Goal: Task Accomplishment & Management: Manage account settings

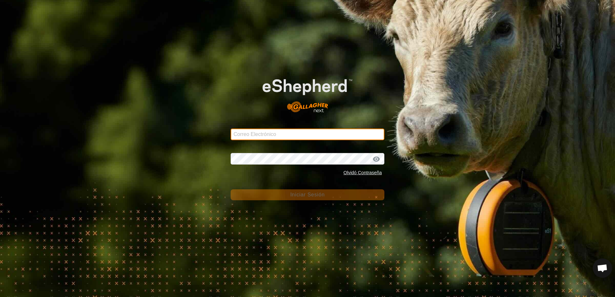
drag, startPoint x: 0, startPoint y: 0, endPoint x: 253, endPoint y: 136, distance: 287.4
click at [253, 136] on input "Correo Electrónico" at bounding box center [308, 135] width 154 height 12
type input "[EMAIL_ADDRESS][DOMAIN_NAME]"
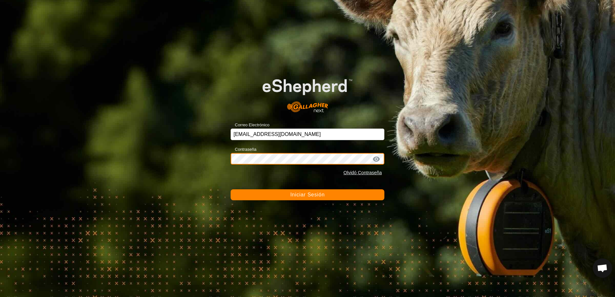
click at [231, 189] on button "Iniciar Sesión" at bounding box center [308, 194] width 154 height 11
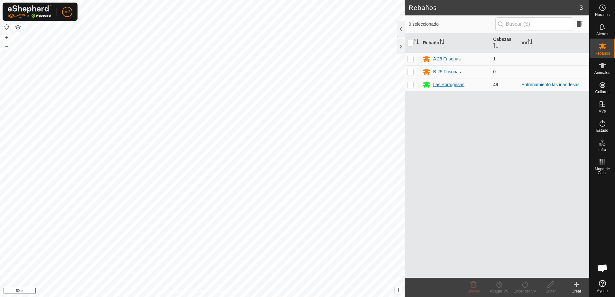
click at [452, 86] on div "Las Portugesas" at bounding box center [448, 84] width 31 height 7
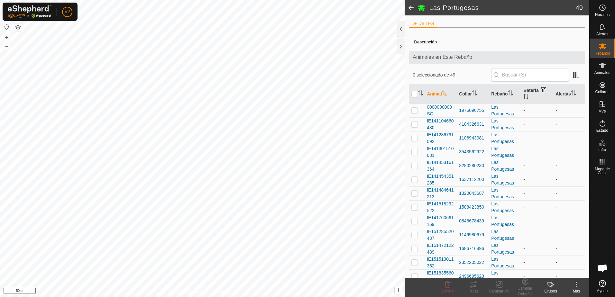
click at [574, 281] on icon at bounding box center [576, 285] width 8 height 8
click at [414, 94] on input "checkbox" at bounding box center [414, 94] width 6 height 6
checkbox input "true"
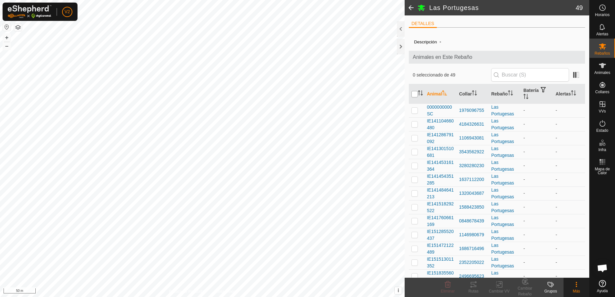
checkbox input "true"
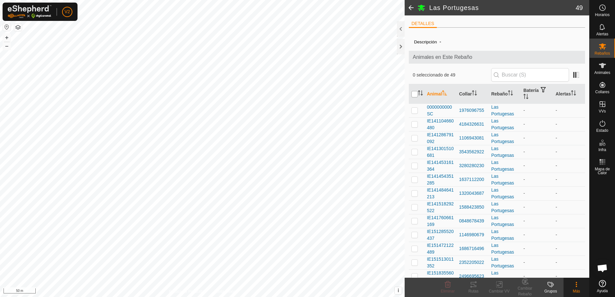
checkbox input "true"
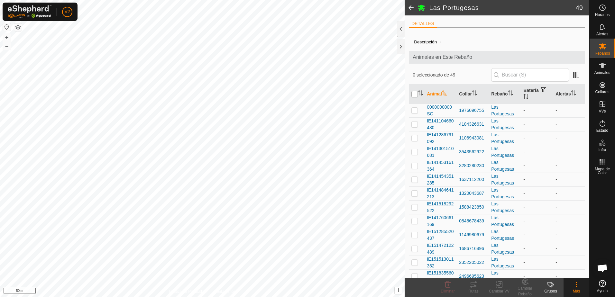
checkbox input "true"
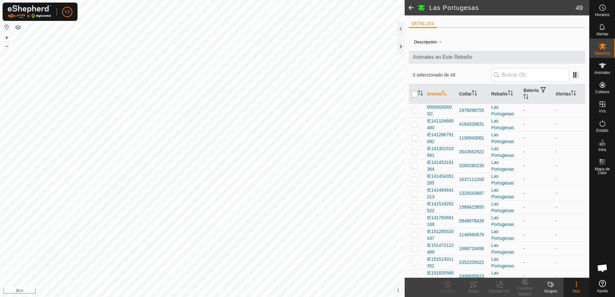
checkbox input "true"
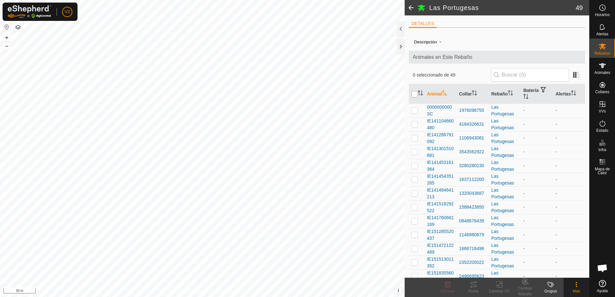
checkbox input "true"
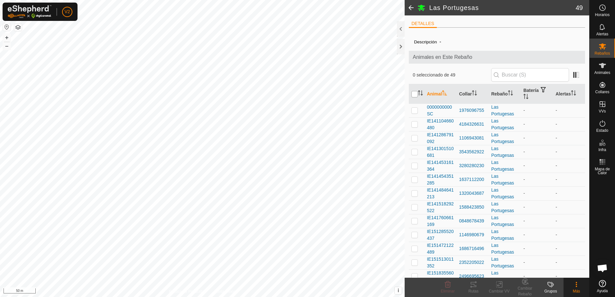
checkbox input "true"
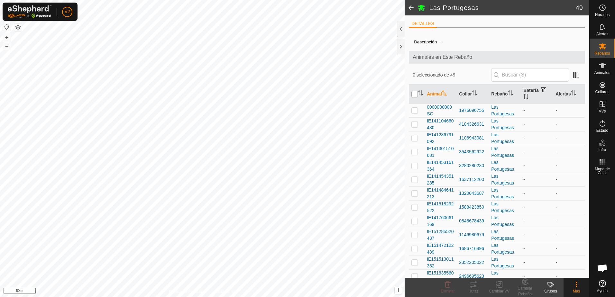
checkbox input "true"
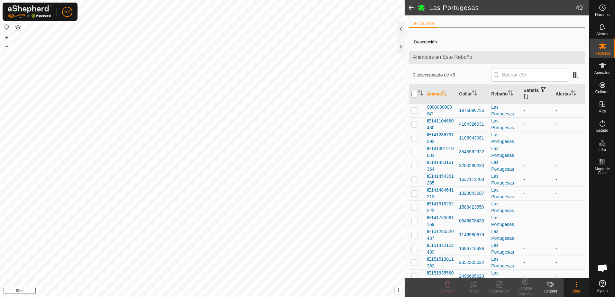
checkbox input "true"
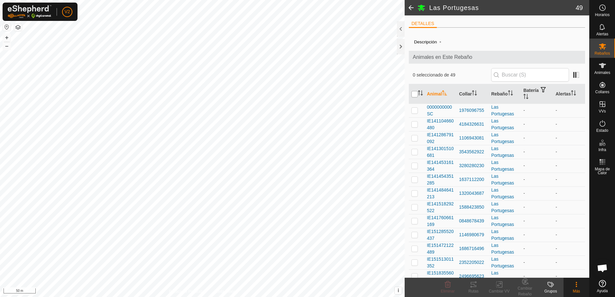
checkbox input "true"
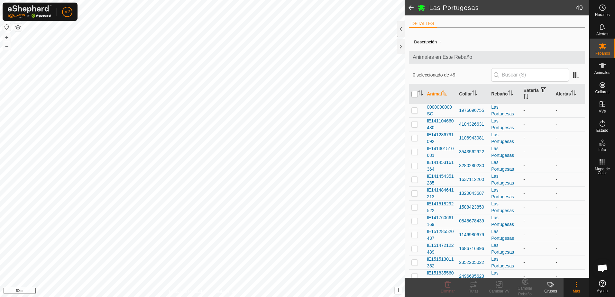
checkbox input "true"
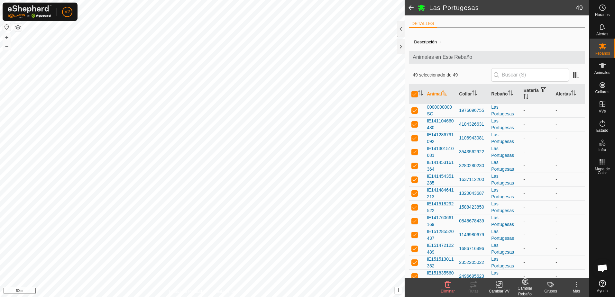
click at [579, 286] on icon at bounding box center [576, 285] width 8 height 8
click at [412, 8] on span at bounding box center [410, 7] width 13 height 15
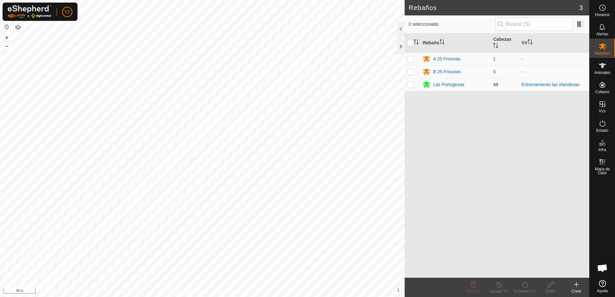
click at [412, 85] on p-checkbox at bounding box center [410, 84] width 6 height 5
checkbox input "true"
click at [578, 285] on icon at bounding box center [576, 285] width 8 height 8
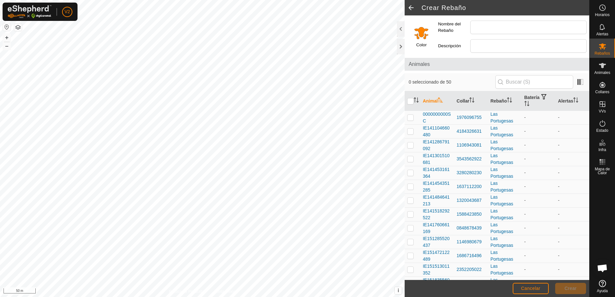
click at [409, 7] on span at bounding box center [410, 7] width 13 height 15
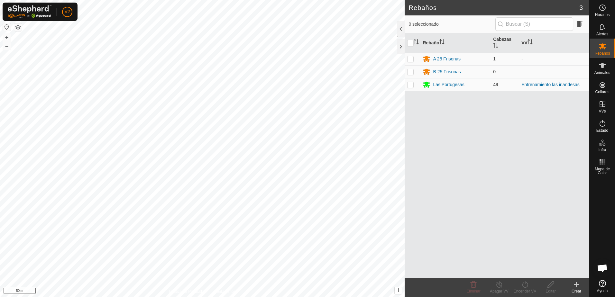
click at [412, 86] on p-checkbox at bounding box center [410, 84] width 6 height 5
checkbox input "true"
click at [603, 66] on icon at bounding box center [602, 66] width 8 height 8
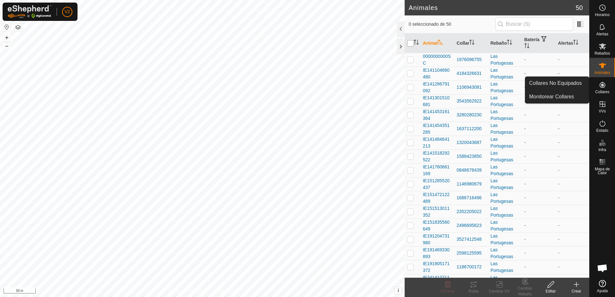
click at [412, 44] on input "checkbox" at bounding box center [410, 43] width 6 height 6
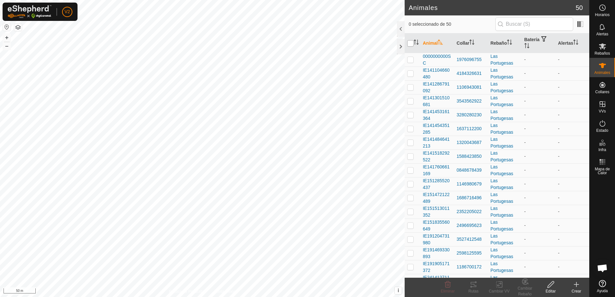
checkbox input "true"
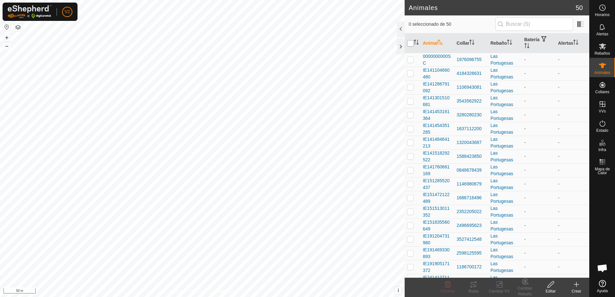
checkbox input "true"
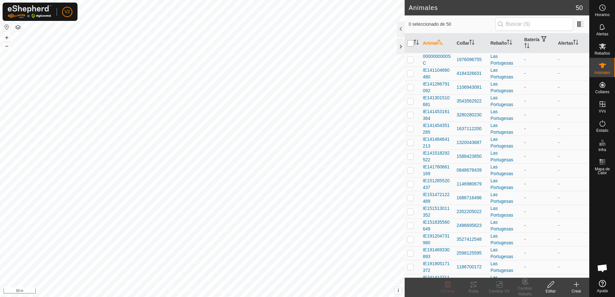
checkbox input "true"
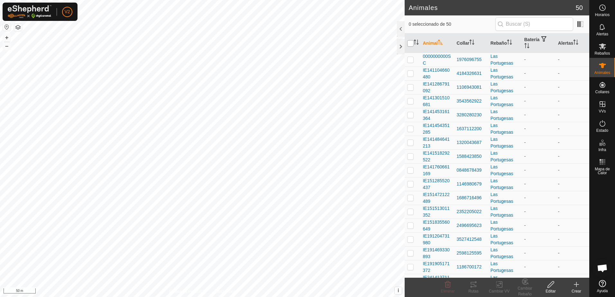
checkbox input "true"
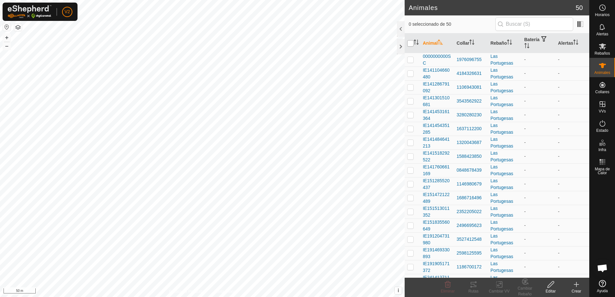
checkbox input "true"
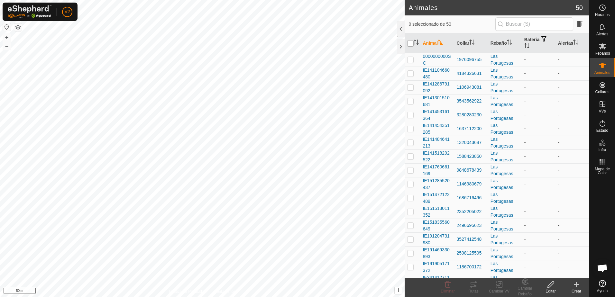
checkbox input "true"
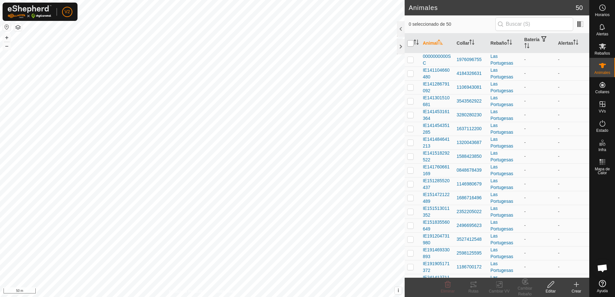
checkbox input "true"
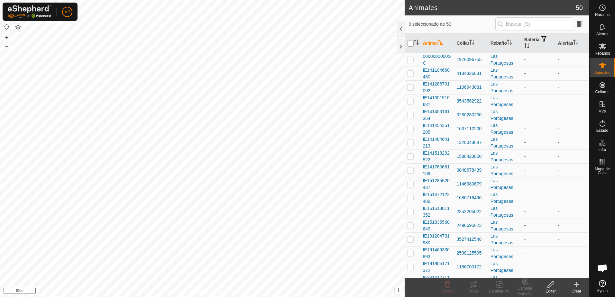
checkbox input "true"
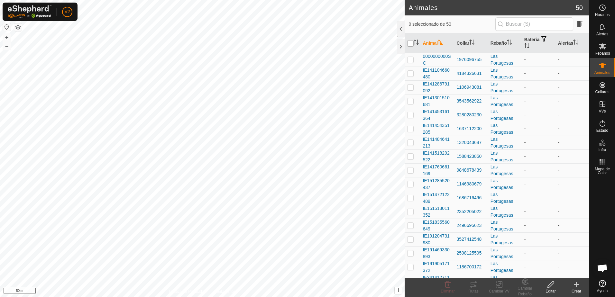
checkbox input "true"
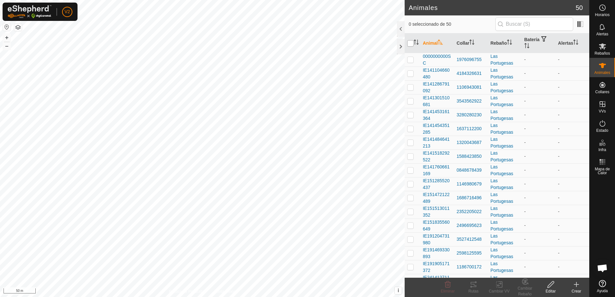
checkbox input "true"
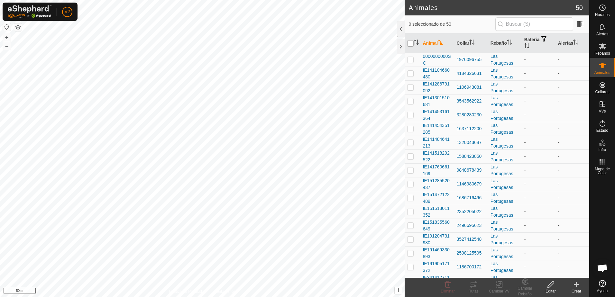
checkbox input "true"
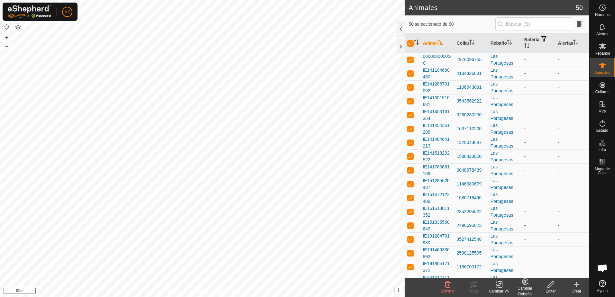
click at [574, 285] on icon at bounding box center [576, 285] width 8 height 8
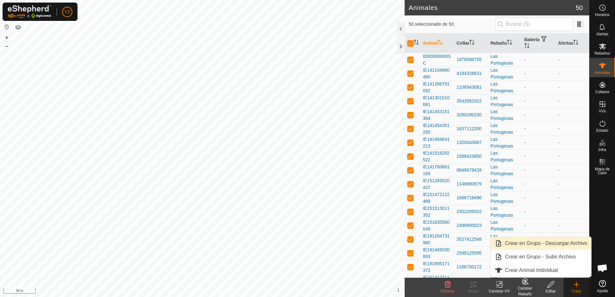
click at [557, 244] on link "Crear en Grupo - Descargar Archivo" at bounding box center [541, 243] width 100 height 13
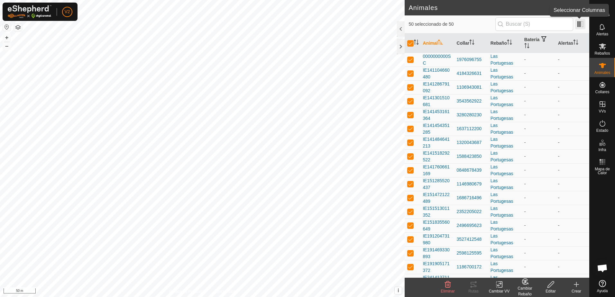
click at [582, 25] on span at bounding box center [580, 24] width 10 height 10
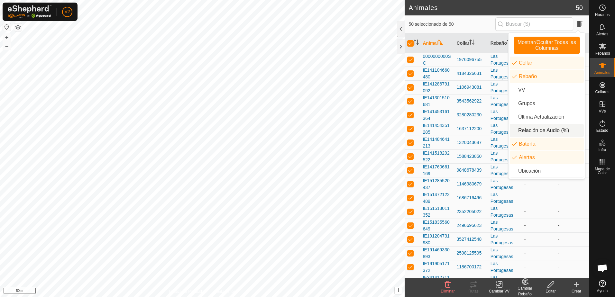
click at [552, 132] on li "Relación de Audio (%)" at bounding box center [547, 130] width 74 height 13
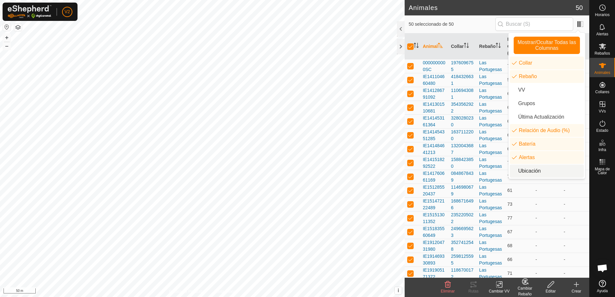
click at [551, 171] on li "Ubicación" at bounding box center [547, 171] width 74 height 13
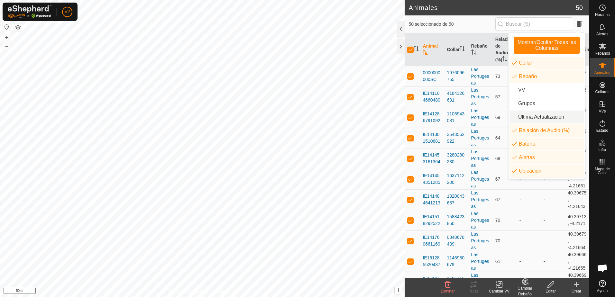
click at [553, 117] on li "Última Actualización" at bounding box center [547, 117] width 74 height 13
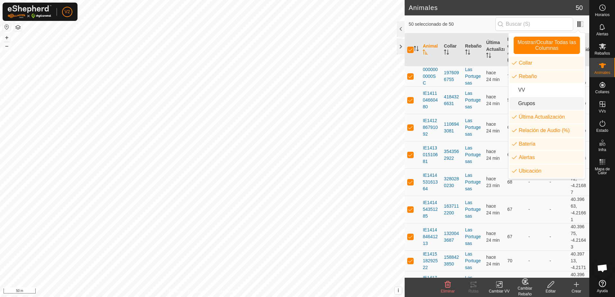
click at [547, 104] on li "Grupos" at bounding box center [547, 103] width 74 height 13
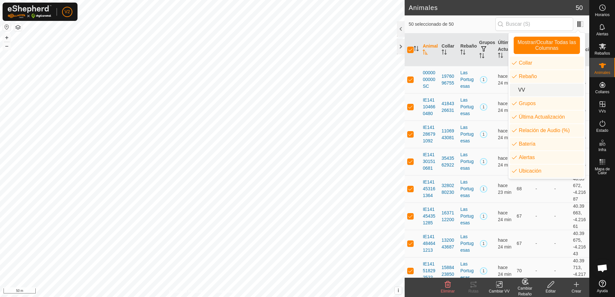
click at [547, 94] on li "VV" at bounding box center [547, 90] width 74 height 13
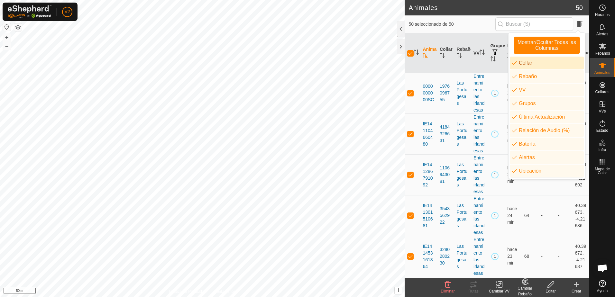
click at [483, 23] on span "50 seleccionado de 50" at bounding box center [451, 24] width 86 height 7
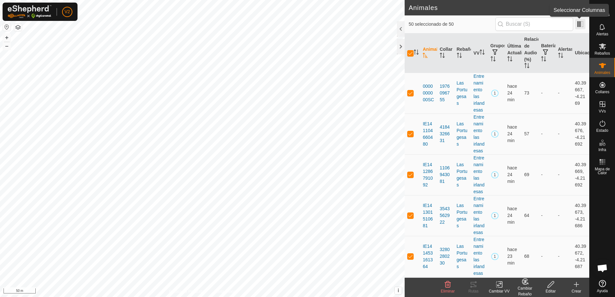
click at [581, 25] on span at bounding box center [580, 24] width 10 height 10
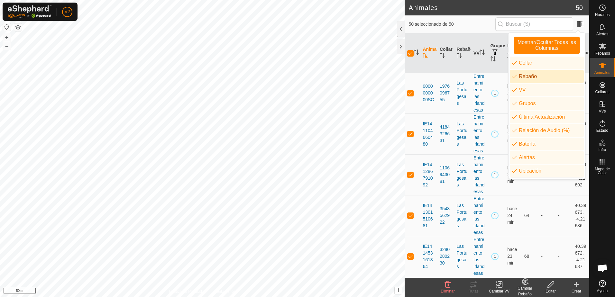
click at [539, 77] on li "Rebaño" at bounding box center [547, 76] width 74 height 13
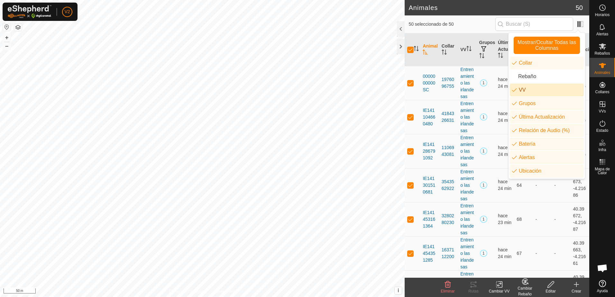
click at [537, 90] on li "VV" at bounding box center [547, 90] width 74 height 13
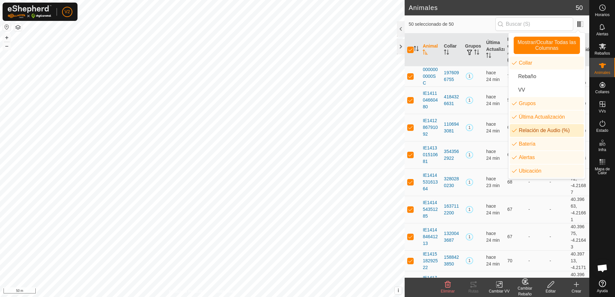
click at [546, 130] on li "Relación de Audio (%)" at bounding box center [547, 130] width 74 height 13
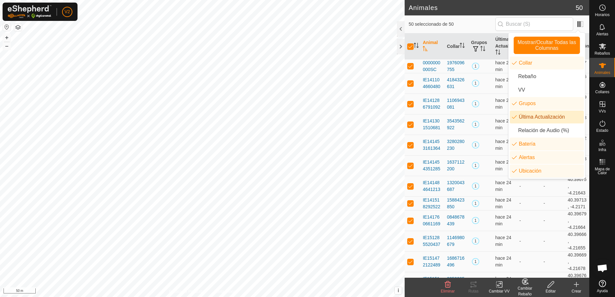
click at [556, 115] on li "Última Actualización" at bounding box center [547, 117] width 74 height 13
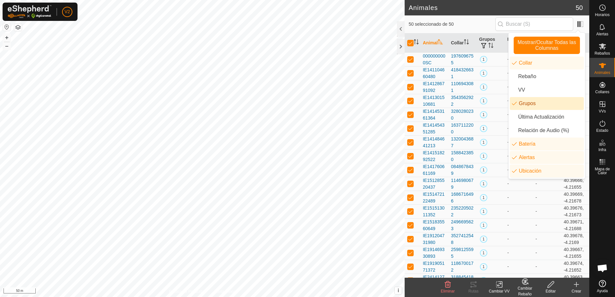
click at [555, 104] on li "Grupos" at bounding box center [547, 103] width 74 height 13
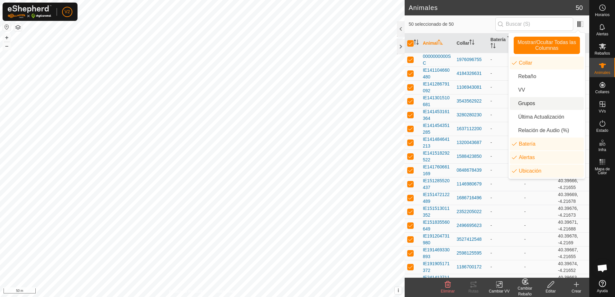
click at [552, 104] on li "Grupos" at bounding box center [547, 103] width 74 height 13
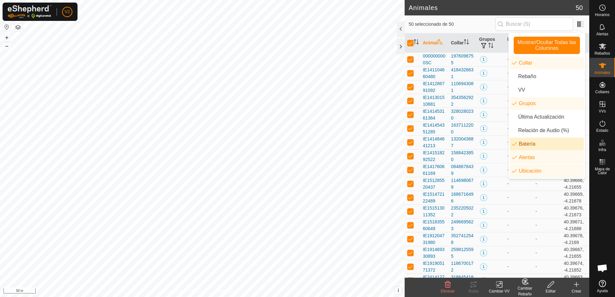
click at [550, 145] on li "Batería" at bounding box center [547, 144] width 74 height 13
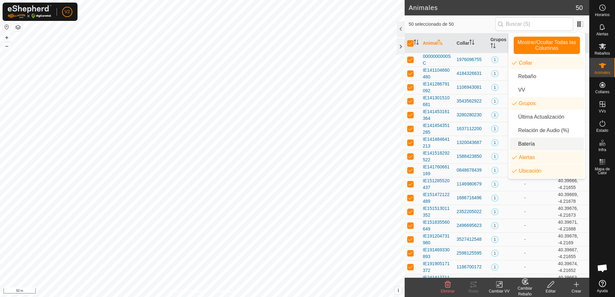
click at [550, 145] on li "Batería" at bounding box center [547, 144] width 74 height 13
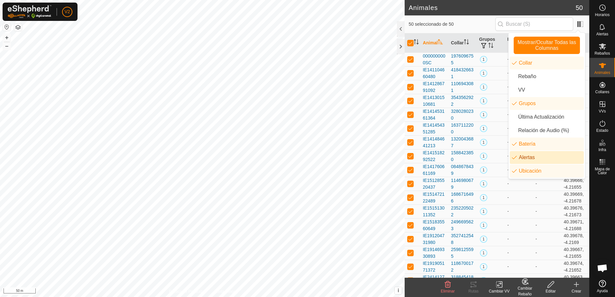
click at [548, 159] on li "Alertas" at bounding box center [547, 157] width 74 height 13
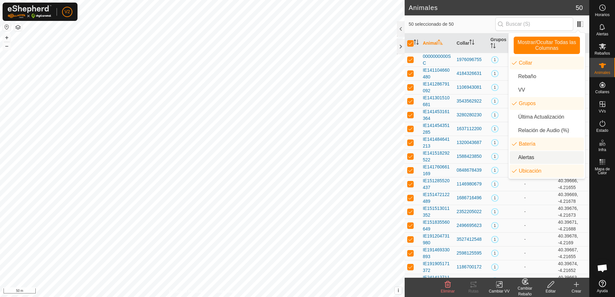
click at [548, 159] on li "Alertas" at bounding box center [547, 157] width 74 height 13
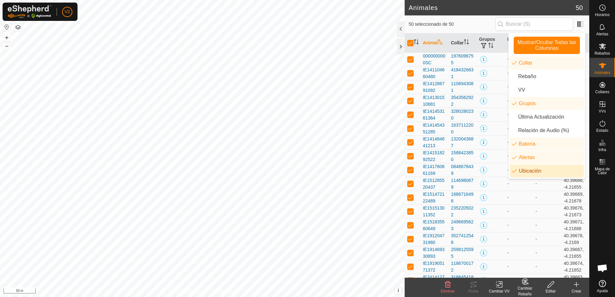
click at [547, 172] on li "Ubicación" at bounding box center [547, 171] width 74 height 13
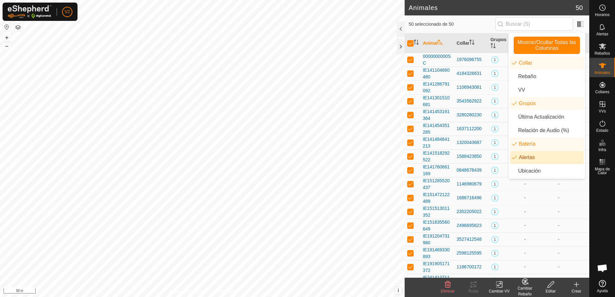
click at [543, 157] on li "Alertas" at bounding box center [547, 157] width 74 height 13
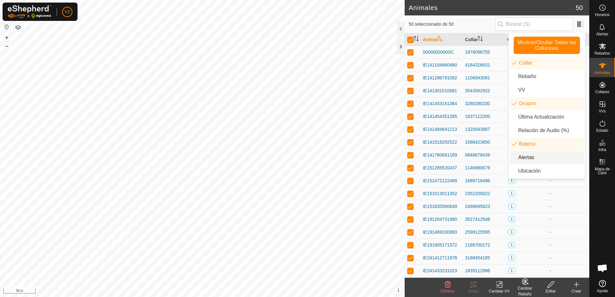
click at [543, 157] on li "Alertas" at bounding box center [547, 157] width 74 height 13
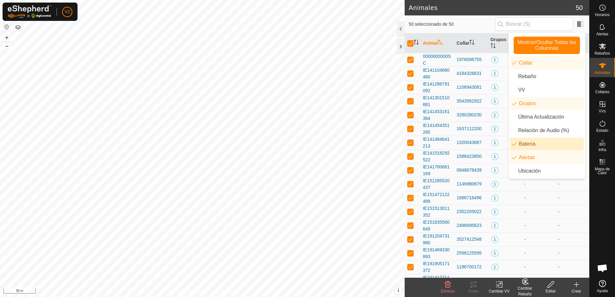
click at [543, 146] on li "Batería" at bounding box center [547, 144] width 74 height 13
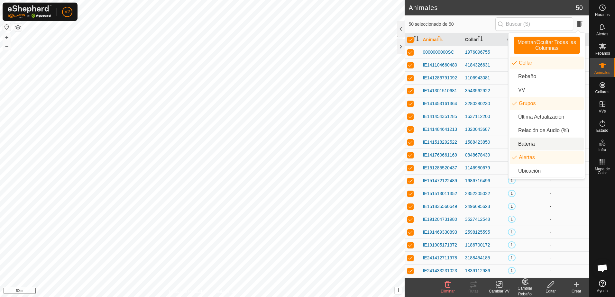
click at [543, 146] on li "Batería" at bounding box center [547, 144] width 74 height 13
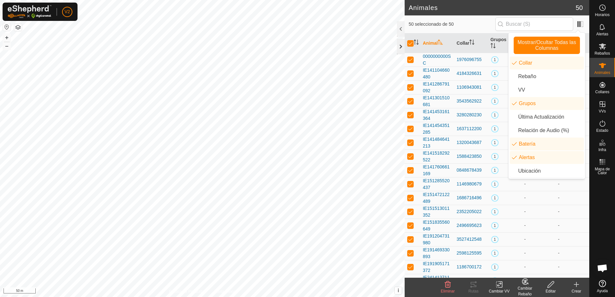
click at [402, 48] on div at bounding box center [401, 46] width 8 height 15
